Goal: Transaction & Acquisition: Purchase product/service

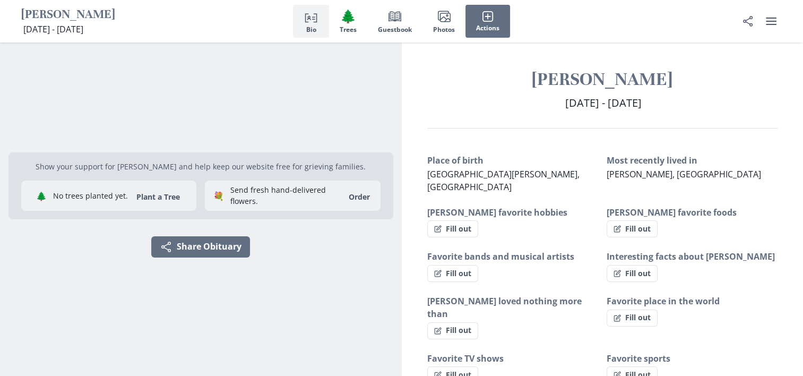
click at [519, 99] on h2 "[DATE] - [DATE] [DATE] - [DATE]" at bounding box center [602, 103] width 351 height 16
click at [543, 110] on h2 "[DATE] - [DATE] [DATE] - [DATE]" at bounding box center [602, 103] width 351 height 16
click at [562, 81] on h1 "[PERSON_NAME]" at bounding box center [602, 79] width 351 height 23
click at [605, 107] on span "[DATE] - [DATE]" at bounding box center [603, 103] width 76 height 14
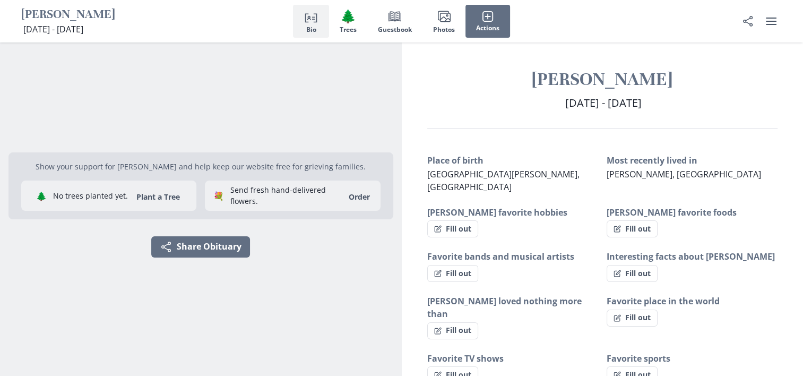
click at [692, 119] on div "[PERSON_NAME] [DATE] - [DATE] [DATE] - [DATE]" at bounding box center [603, 98] width 402 height 60
click at [482, 20] on icon "button" at bounding box center [488, 17] width 12 height 12
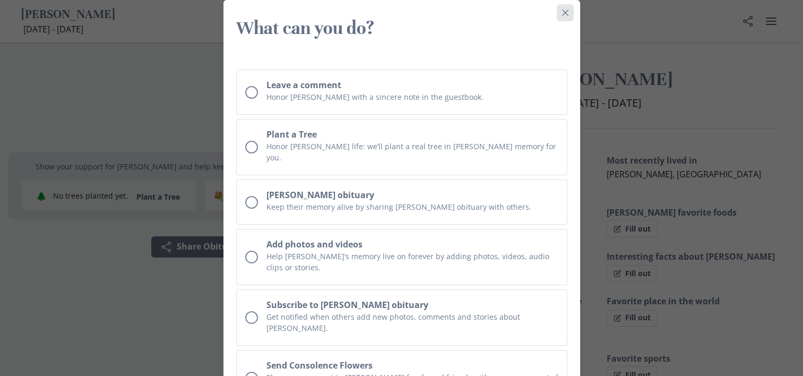
click at [565, 14] on icon "Close" at bounding box center [565, 13] width 6 height 6
